Goal: Information Seeking & Learning: Learn about a topic

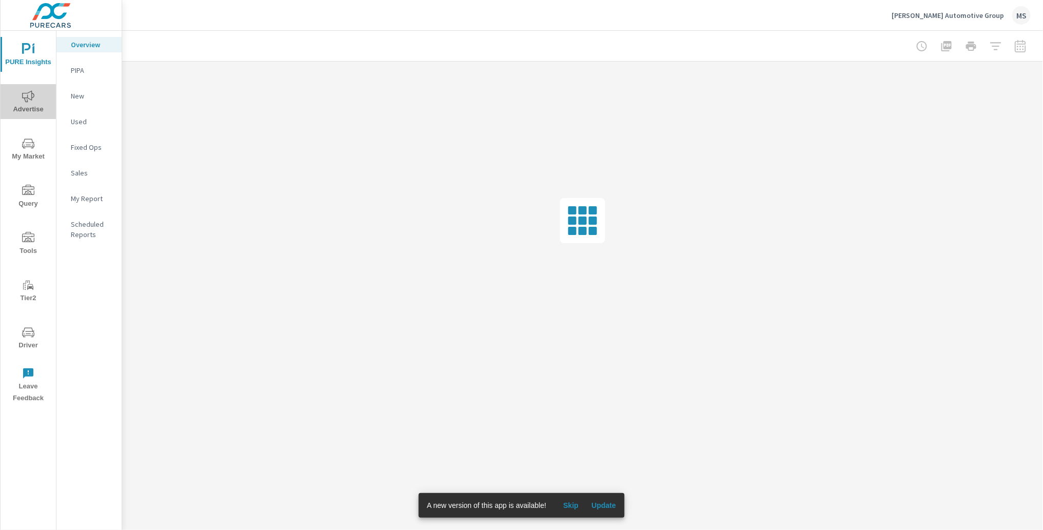
click at [28, 95] on icon "nav menu" at bounding box center [28, 96] width 12 height 12
click at [85, 122] on p "Display" at bounding box center [92, 122] width 43 height 10
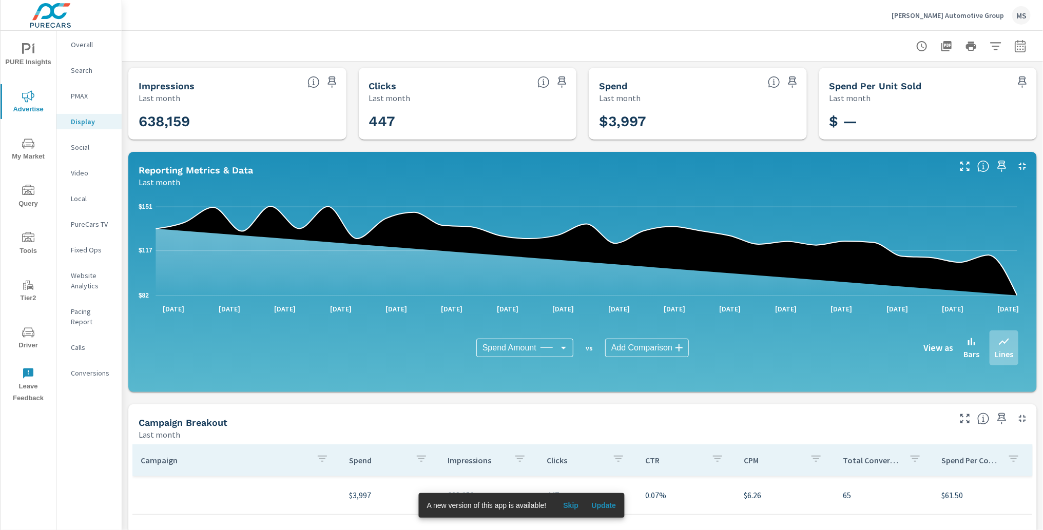
scroll to position [204, 0]
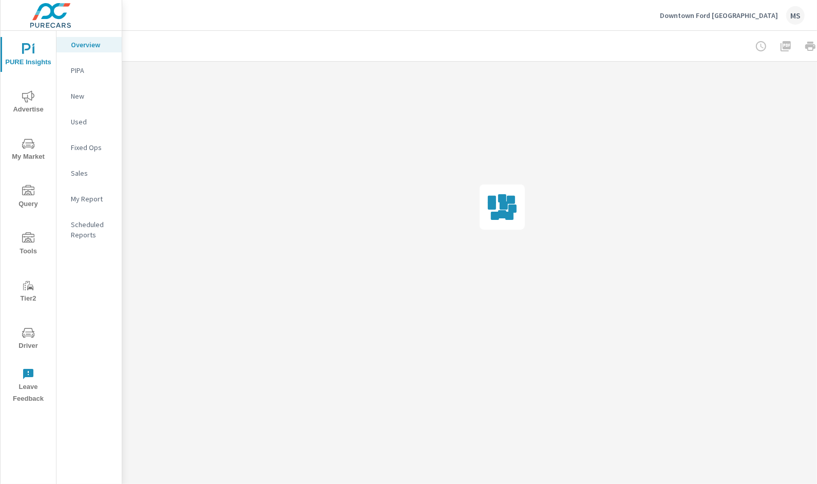
click at [31, 335] on icon "nav menu" at bounding box center [28, 333] width 12 height 10
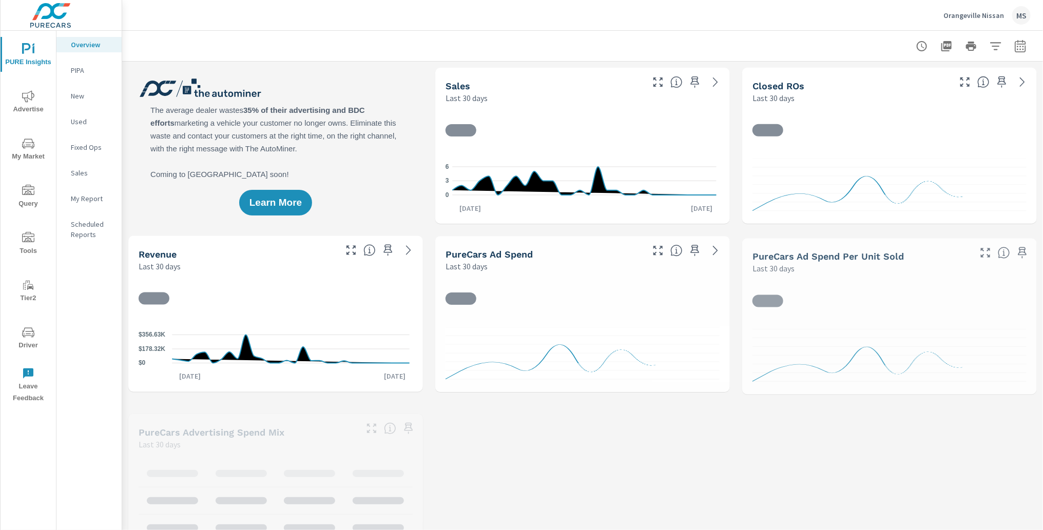
click at [33, 103] on span "Advertise" at bounding box center [28, 102] width 49 height 25
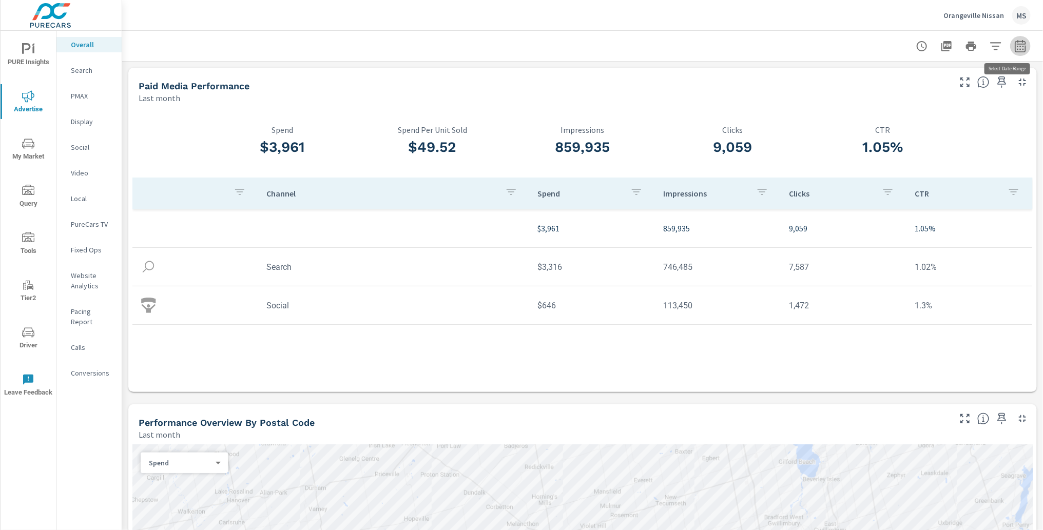
click at [1015, 47] on icon "button" at bounding box center [1021, 46] width 12 height 12
click at [968, 85] on select "Custom Yesterday Last week Last 7 days Last 14 days Last 30 days Last 45 days L…" at bounding box center [929, 89] width 103 height 21
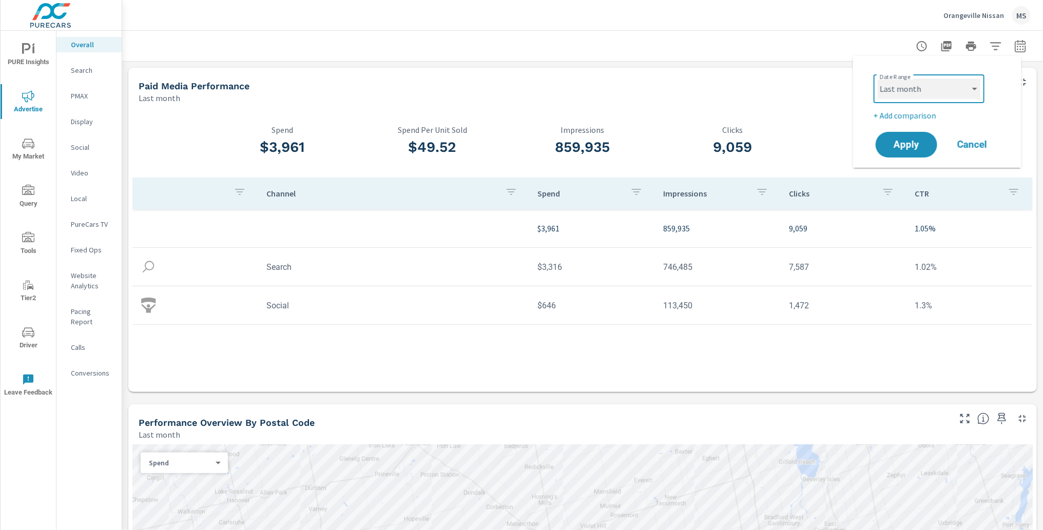
click at [905, 88] on select "Custom Yesterday Last week Last 7 days Last 14 days Last 30 days Last 45 days L…" at bounding box center [929, 89] width 103 height 21
click at [878, 79] on select "Custom Yesterday Last week Last 7 days Last 14 days Last 30 days Last 45 days L…" at bounding box center [929, 89] width 103 height 21
select select "Month to date"
click at [909, 117] on p "+ Add comparison" at bounding box center [939, 115] width 131 height 12
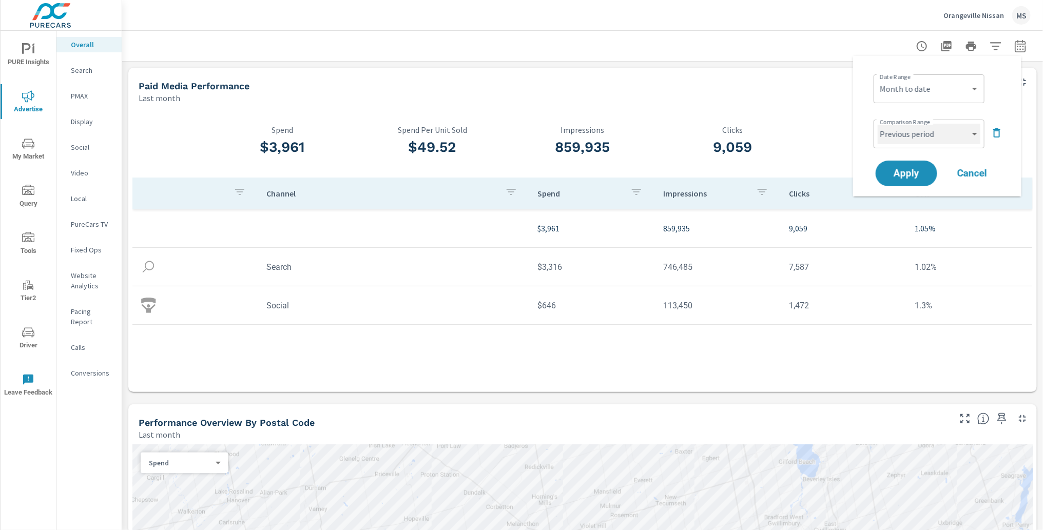
click at [911, 133] on select "Custom Previous period Previous month Previous year" at bounding box center [929, 134] width 103 height 21
click at [878, 124] on select "Custom Previous period Previous month Previous year" at bounding box center [929, 134] width 103 height 21
select select "Previous month"
click at [916, 173] on span "Apply" at bounding box center [907, 174] width 42 height 10
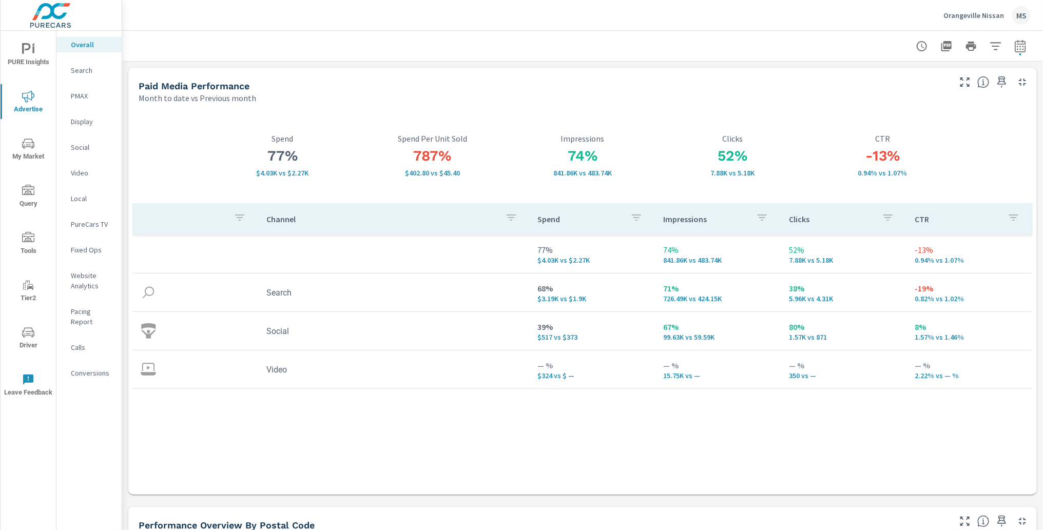
click at [90, 279] on p "Website Analytics" at bounding box center [92, 281] width 43 height 21
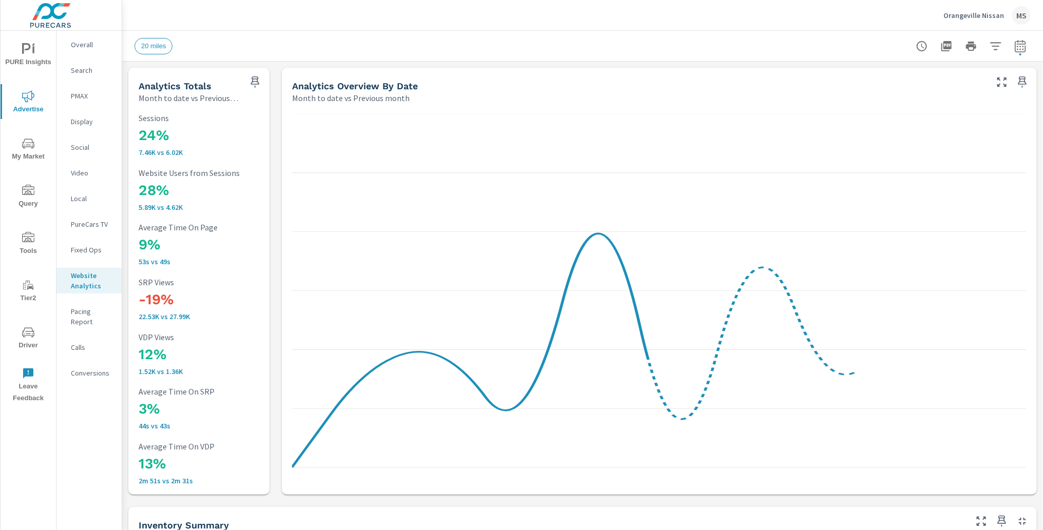
click at [91, 111] on nav "Overall Search PMAX Display Social Video Local PureCars TV Fixed Ops Website An…" at bounding box center [88, 213] width 65 height 365
click at [85, 98] on p "PMAX" at bounding box center [92, 96] width 43 height 10
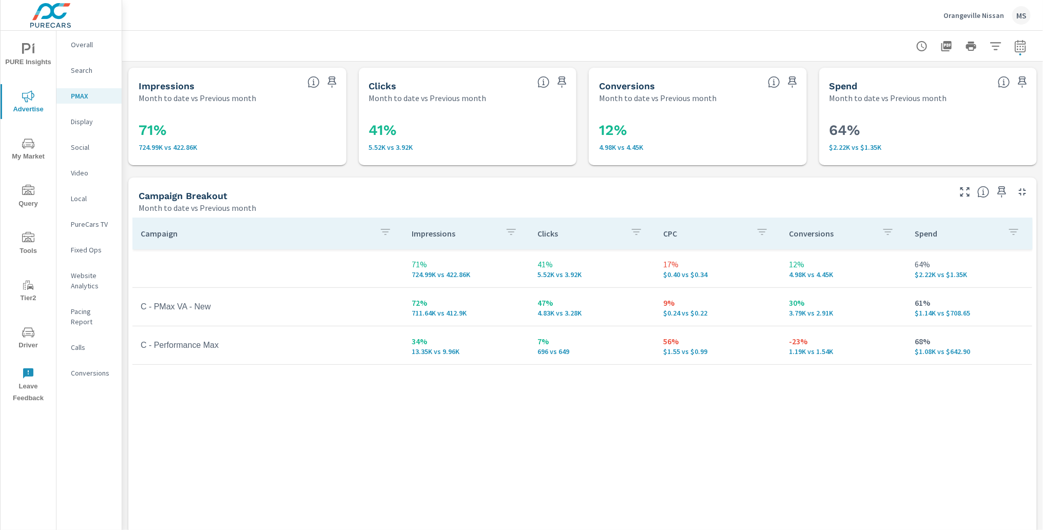
click at [81, 46] on p "Overall" at bounding box center [92, 45] width 43 height 10
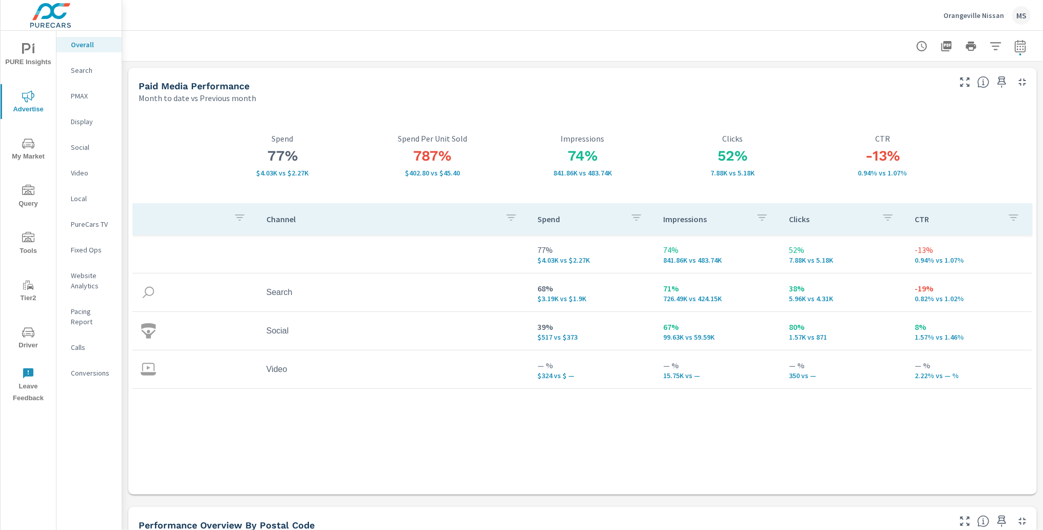
click at [93, 368] on p "Conversions" at bounding box center [92, 373] width 43 height 10
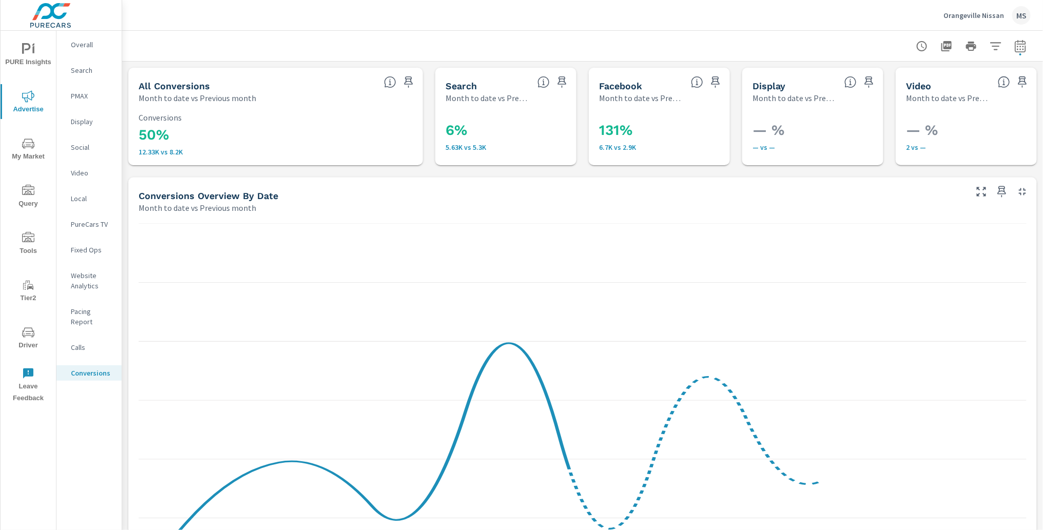
scroll to position [357, 0]
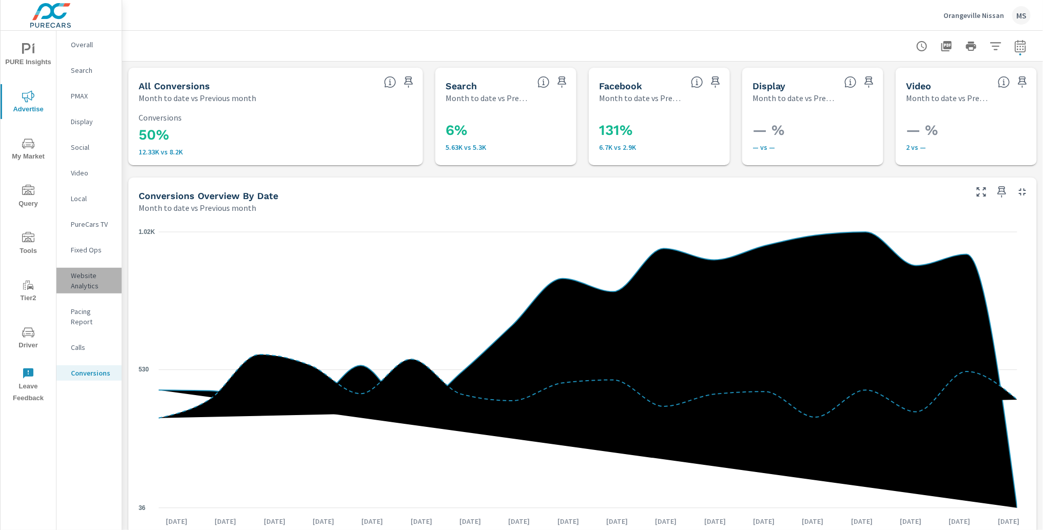
click at [91, 289] on p "Website Analytics" at bounding box center [92, 281] width 43 height 21
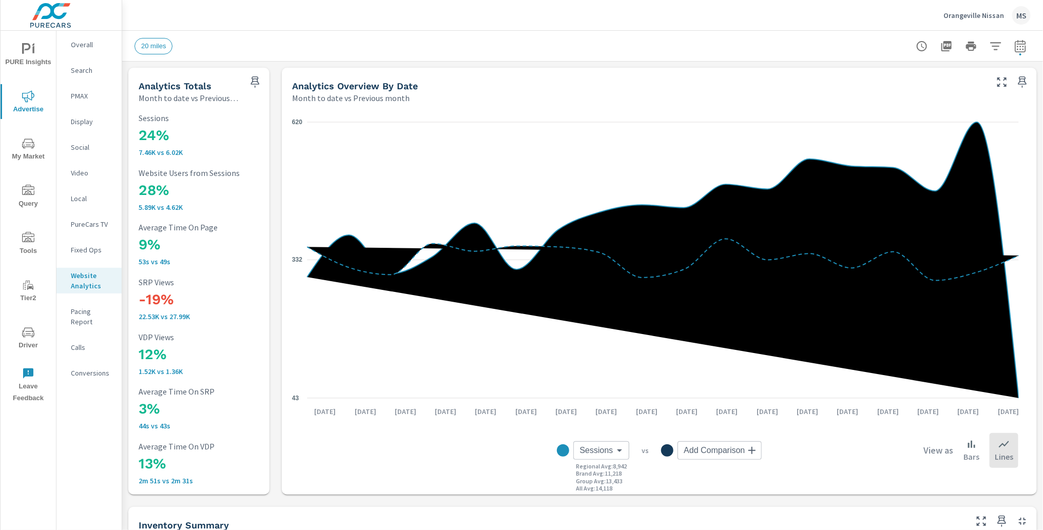
click at [29, 336] on icon "nav menu" at bounding box center [28, 333] width 12 height 12
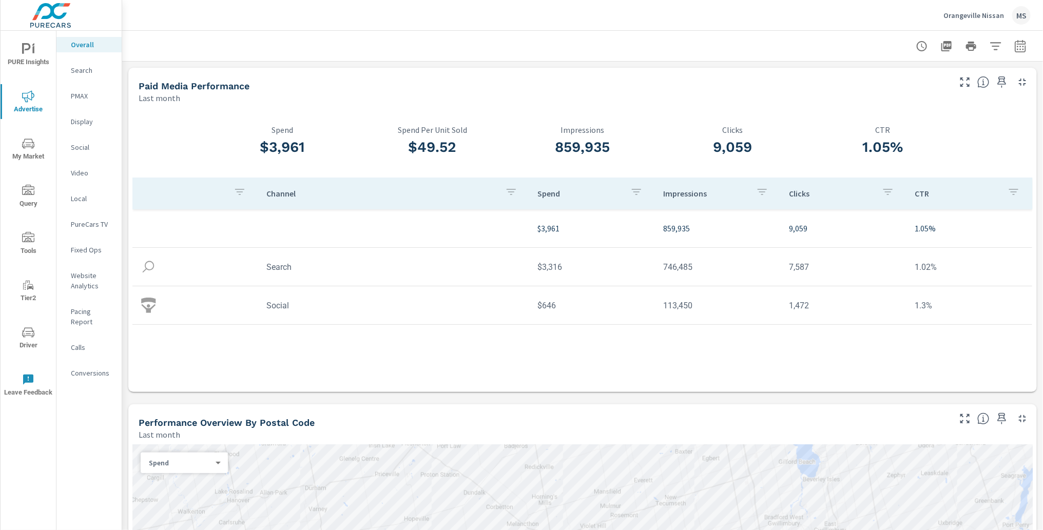
click at [1015, 42] on icon "button" at bounding box center [1021, 46] width 12 height 12
click at [901, 90] on select "Custom Yesterday Last week Last 7 days Last 14 days Last 30 days Last 45 days L…" at bounding box center [929, 89] width 103 height 21
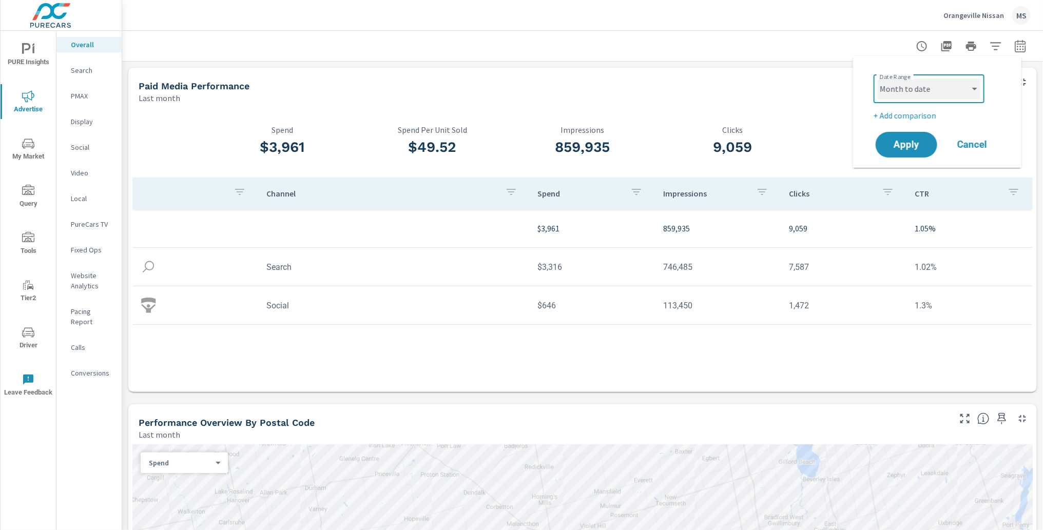
click at [878, 79] on select "Custom Yesterday Last week Last 7 days Last 14 days Last 30 days Last 45 days L…" at bounding box center [929, 89] width 103 height 21
select select "Month to date"
click at [907, 116] on p "+ Add comparison" at bounding box center [939, 115] width 131 height 12
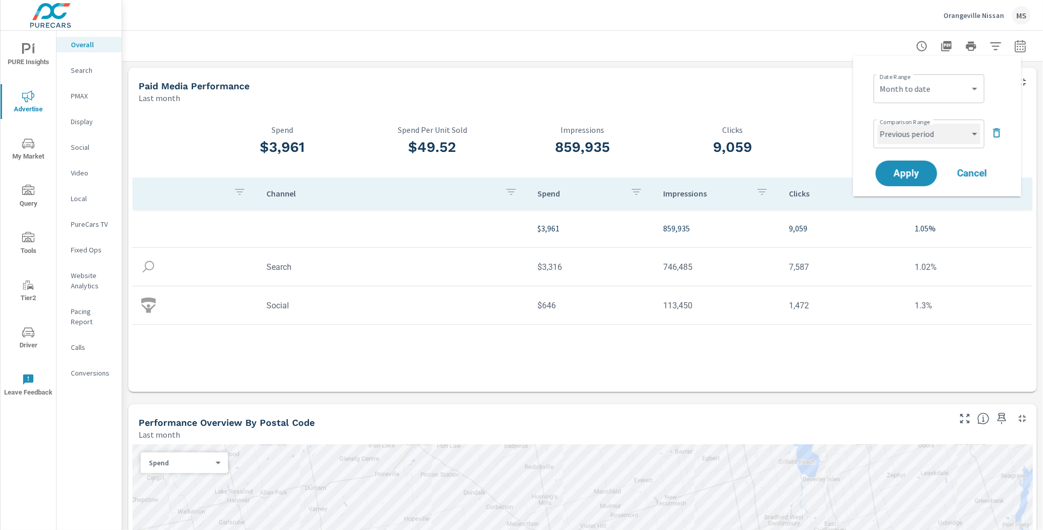
click at [902, 136] on select "Custom Previous period Previous month Previous year" at bounding box center [929, 134] width 103 height 21
click at [878, 124] on select "Custom Previous period Previous month Previous year" at bounding box center [929, 134] width 103 height 21
select select "Previous month"
click at [902, 173] on span "Apply" at bounding box center [907, 174] width 42 height 10
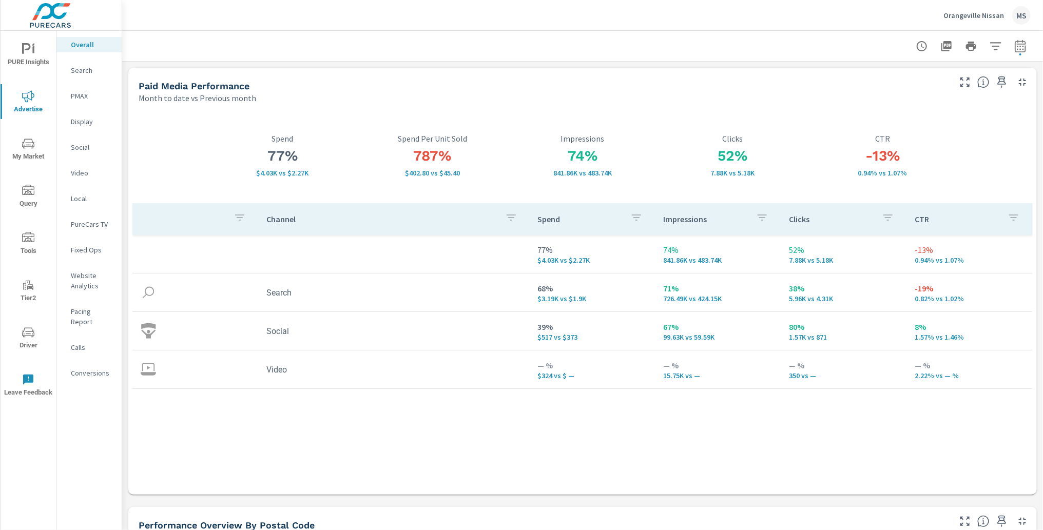
click at [81, 175] on p "Video" at bounding box center [92, 173] width 43 height 10
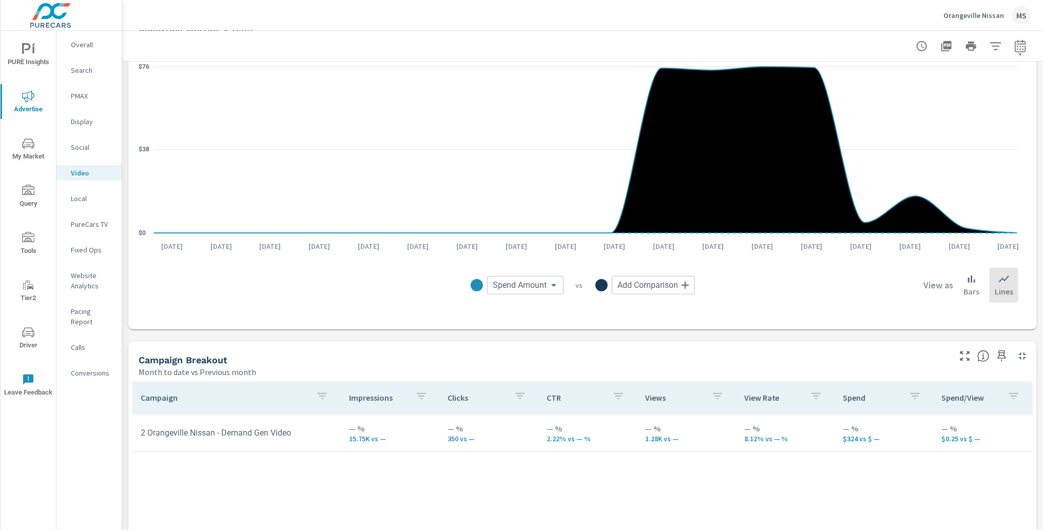
scroll to position [119, 0]
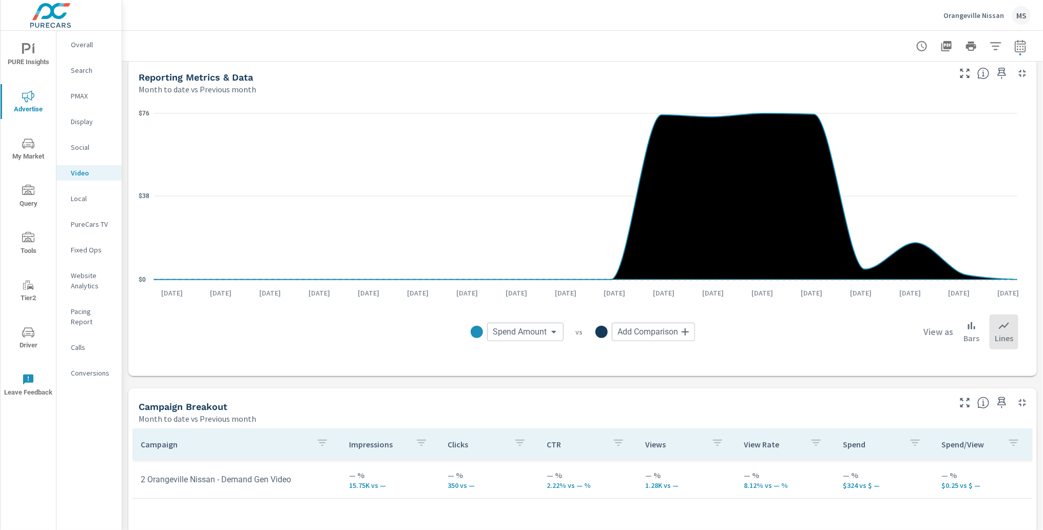
click at [82, 64] on div "Search" at bounding box center [88, 70] width 65 height 15
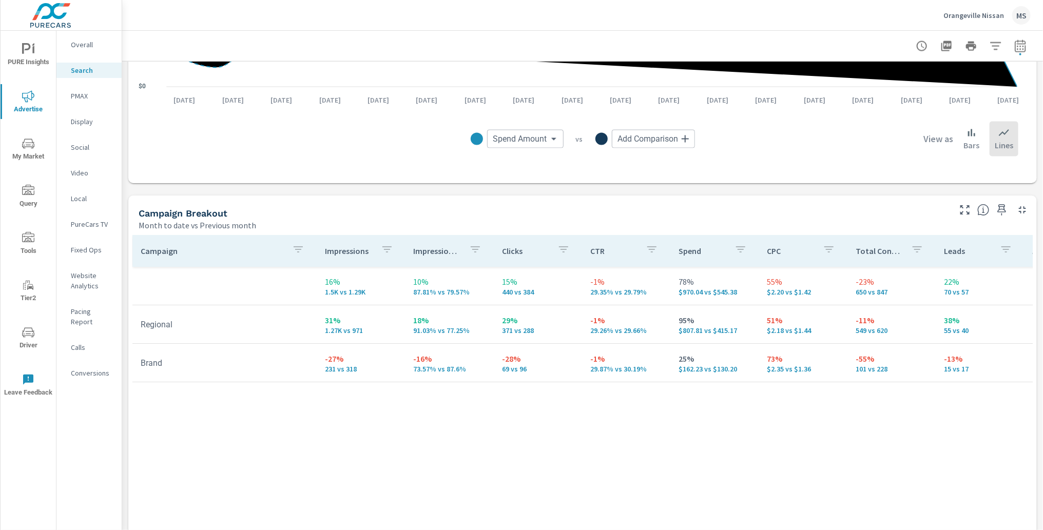
scroll to position [853, 0]
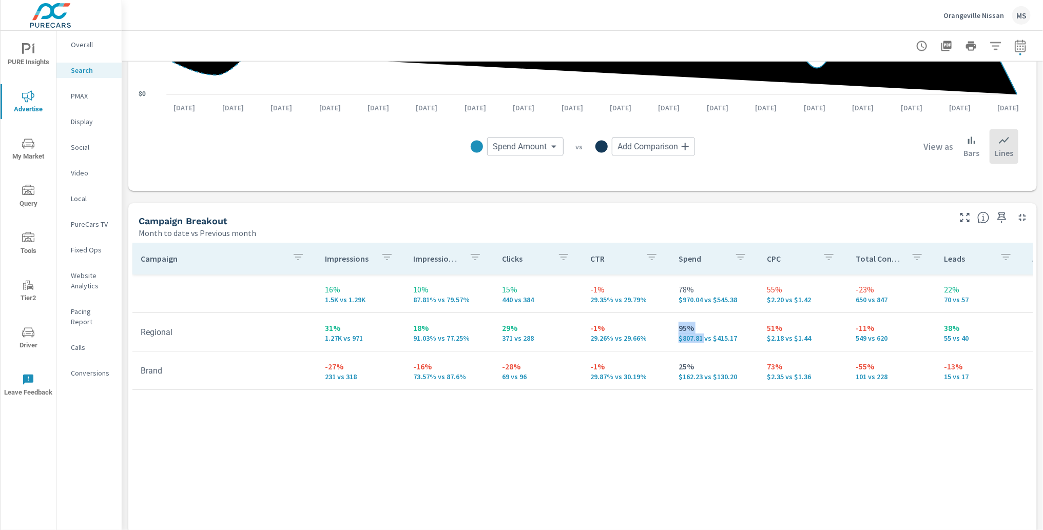
drag, startPoint x: 698, startPoint y: 340, endPoint x: 654, endPoint y: 340, distance: 44.2
click at [654, 340] on tr "Regional 31% 1.27K vs 971 18% 91.03% vs 77.25% 29% 371 vs 288 -1% 29.26% vs 29.…" at bounding box center [799, 333] width 1334 height 39
click at [672, 343] on td "95% $807.81 vs $415.17" at bounding box center [715, 332] width 88 height 37
click at [71, 99] on p "PMAX" at bounding box center [92, 96] width 43 height 10
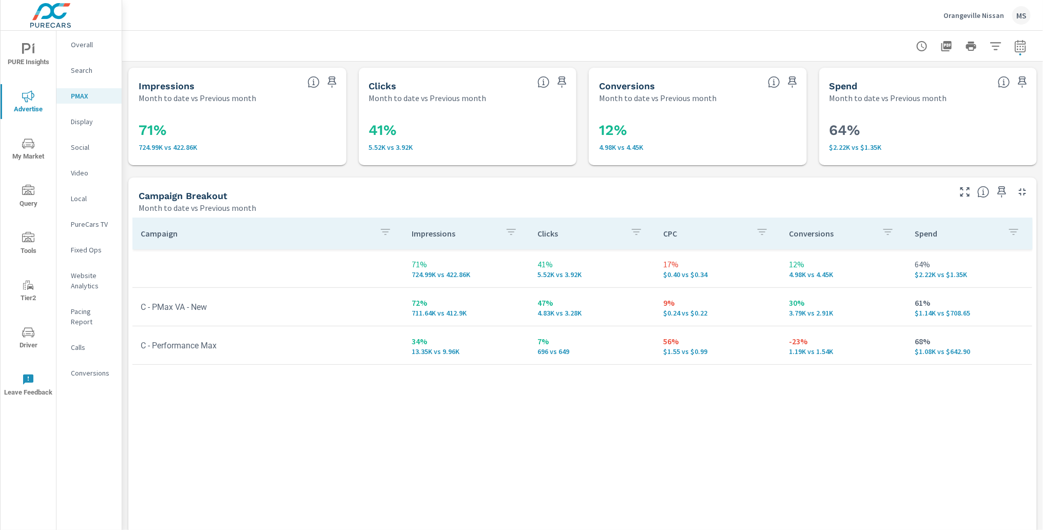
click at [88, 175] on p "Video" at bounding box center [92, 173] width 43 height 10
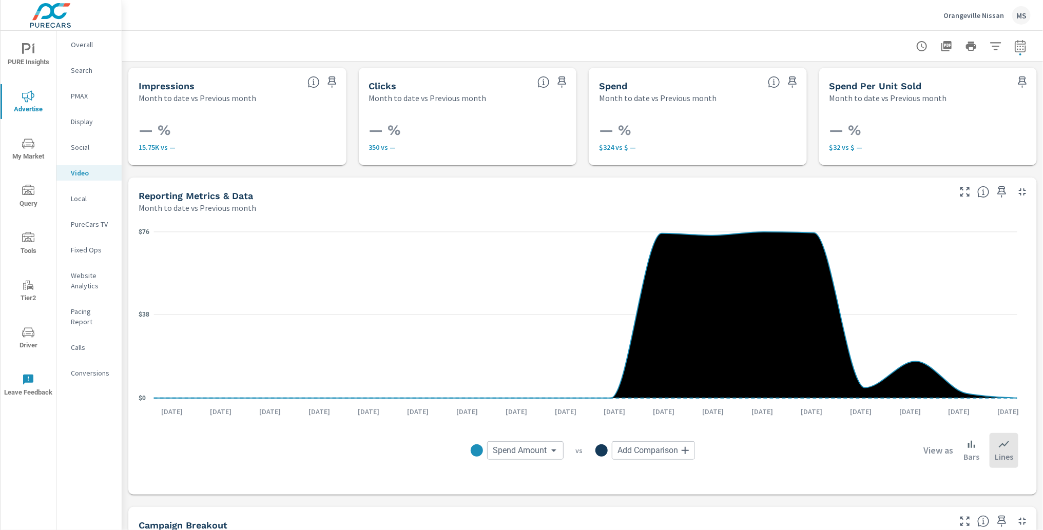
click at [25, 333] on icon "nav menu" at bounding box center [28, 333] width 12 height 12
